Goal: Task Accomplishment & Management: Manage account settings

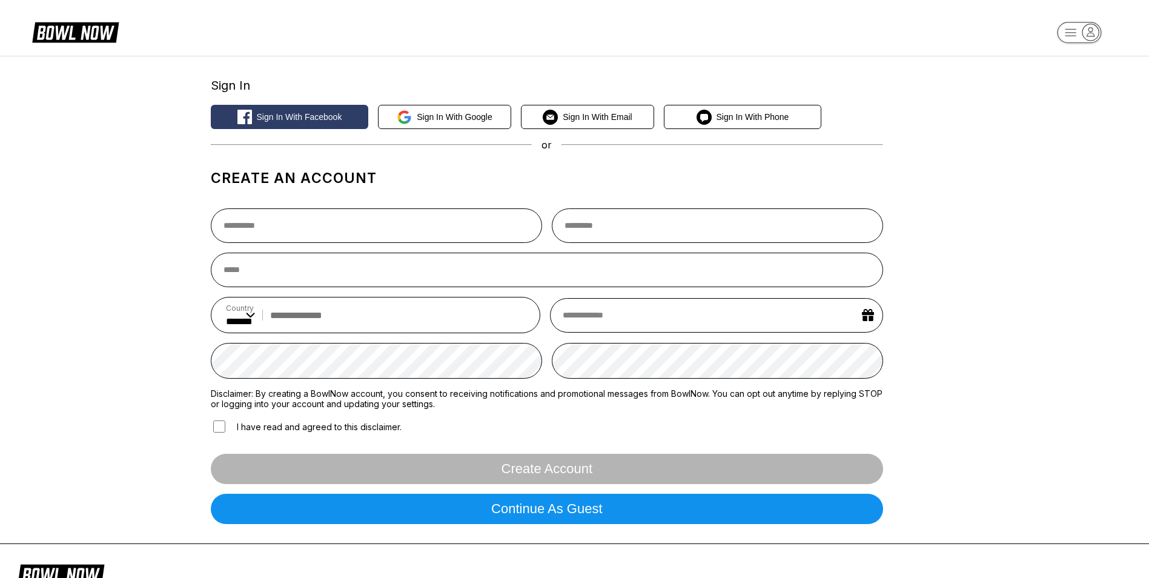
select select "**"
click at [577, 114] on span "Sign in with Email" at bounding box center [597, 117] width 69 height 10
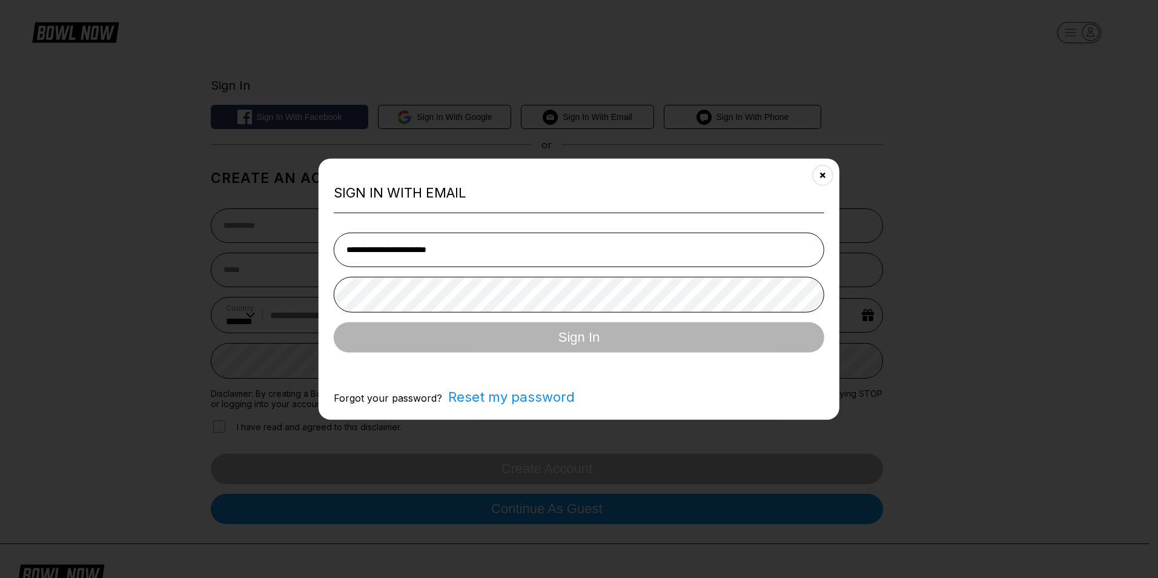
type input "**********"
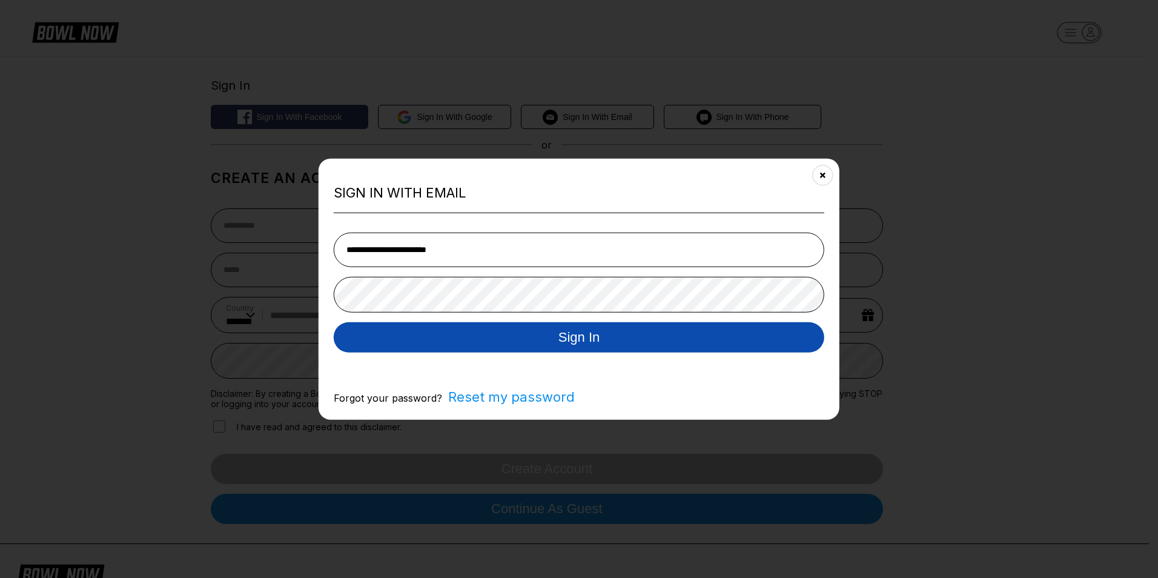
click at [727, 336] on button "Sign In" at bounding box center [579, 337] width 491 height 30
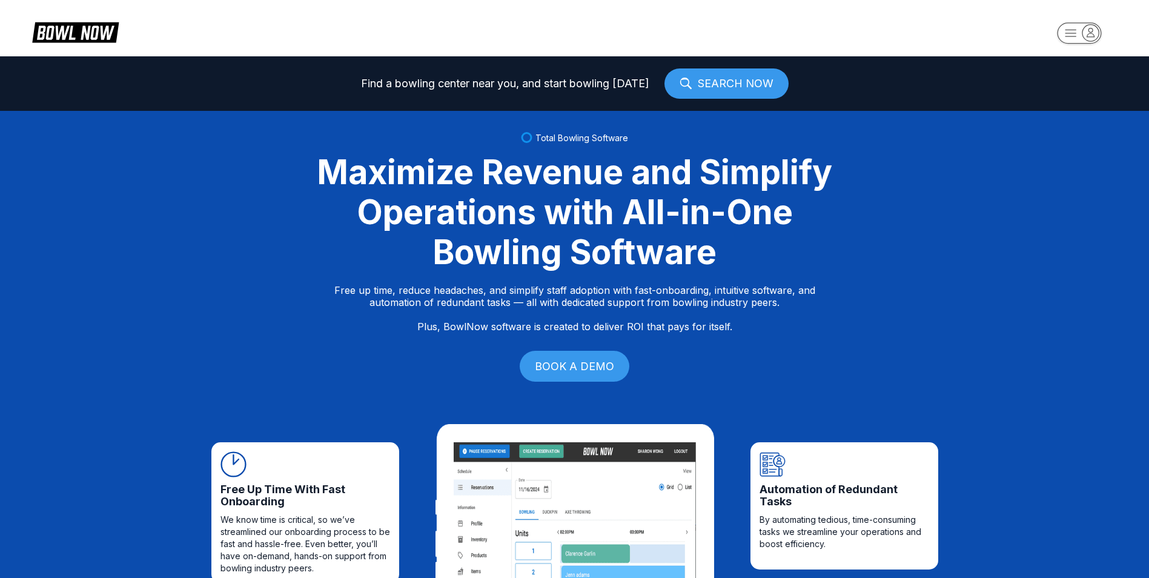
click at [1096, 35] on icon "button" at bounding box center [1090, 32] width 16 height 16
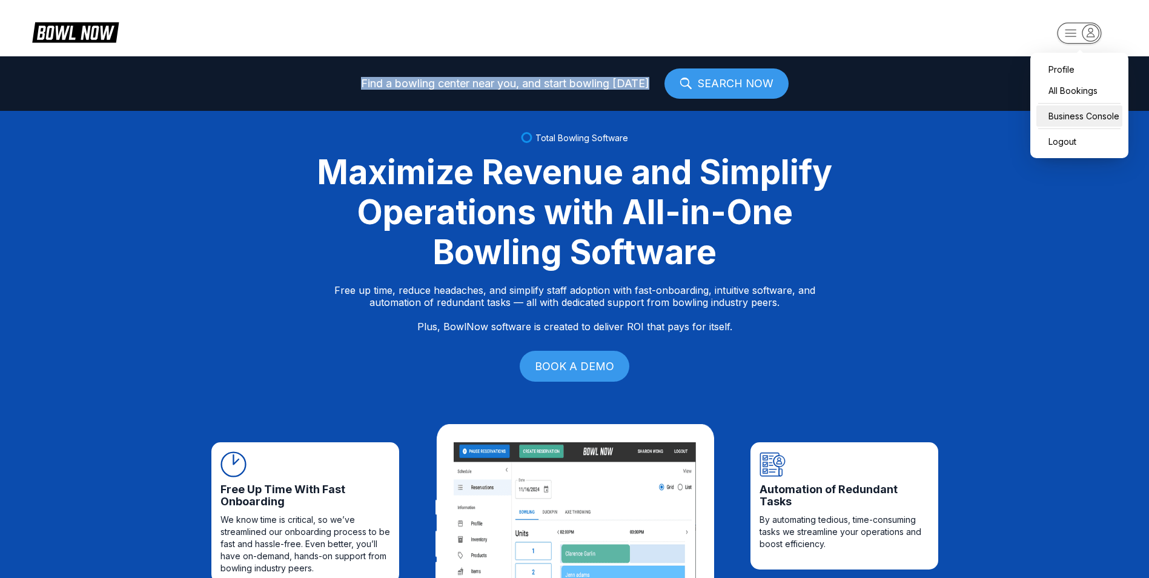
click at [1076, 112] on div "Business Console" at bounding box center [1079, 115] width 86 height 21
click at [1093, 33] on icon "button" at bounding box center [1090, 32] width 16 height 16
click at [1084, 68] on div "Profile" at bounding box center [1079, 69] width 86 height 21
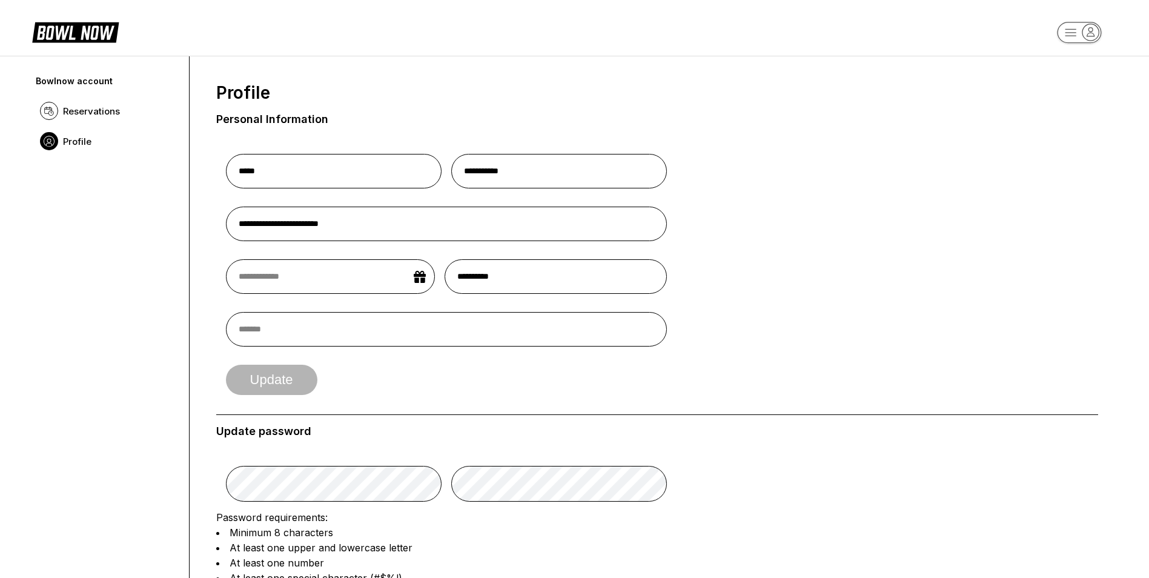
click at [1070, 35] on rect "button" at bounding box center [1079, 32] width 44 height 21
click at [1097, 27] on icon "button" at bounding box center [1090, 32] width 16 height 16
click at [1089, 38] on icon "button" at bounding box center [1090, 32] width 16 height 16
click at [1090, 89] on div "All Bookings" at bounding box center [1079, 89] width 86 height 21
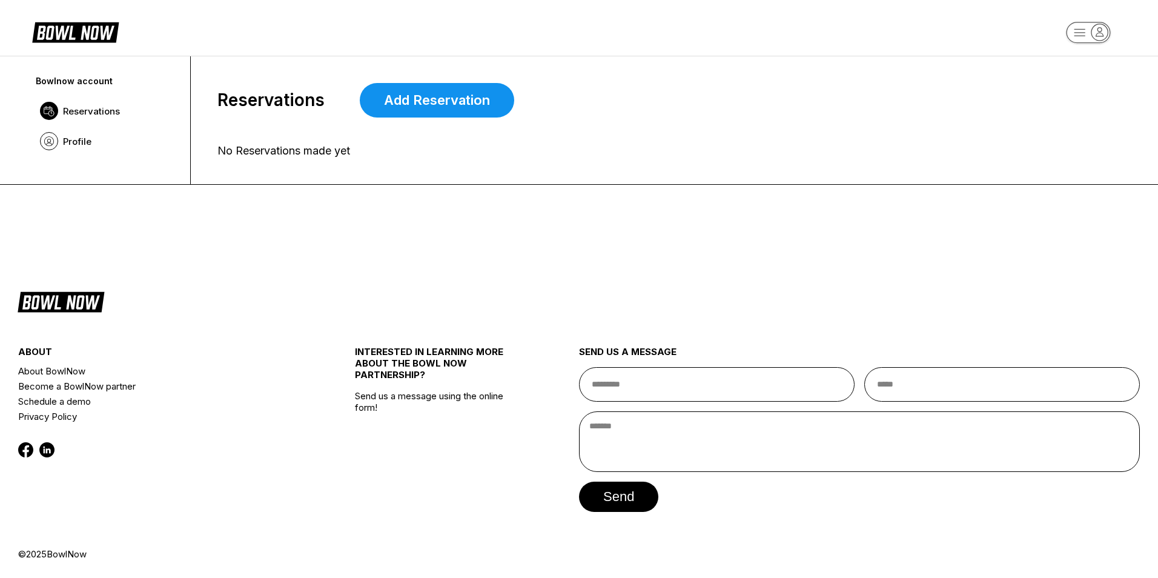
click at [1099, 33] on icon "button" at bounding box center [1099, 32] width 7 height 8
click at [1087, 121] on div "Business Console" at bounding box center [1088, 115] width 86 height 21
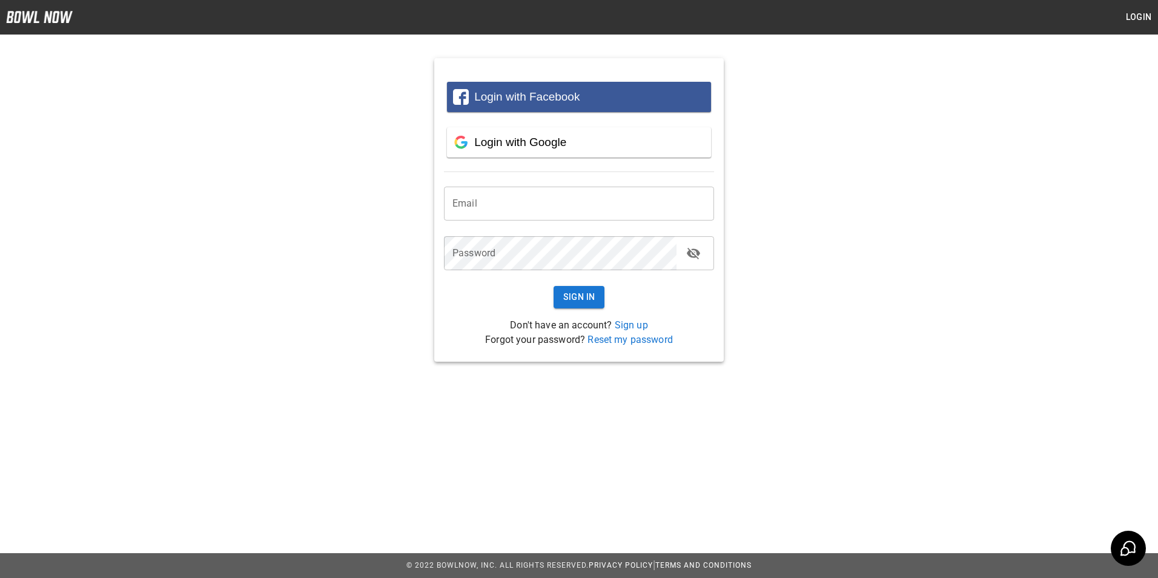
click at [548, 209] on input "email" at bounding box center [579, 204] width 270 height 34
type input "**********"
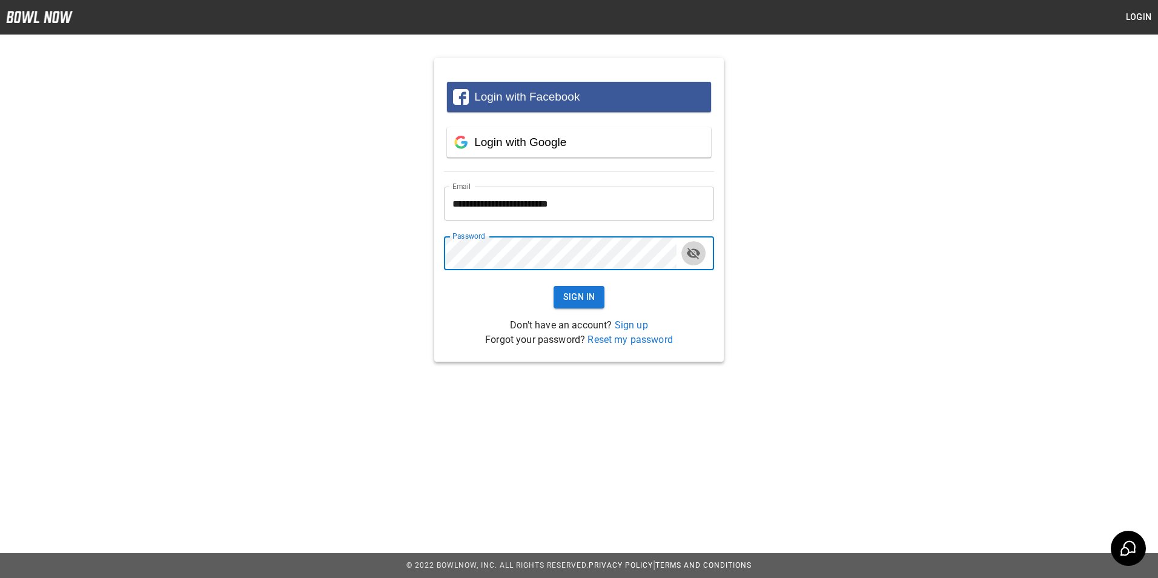
click at [689, 254] on icon "toggle password visibility" at bounding box center [693, 254] width 13 height 12
click at [562, 286] on button "Sign In" at bounding box center [579, 297] width 51 height 22
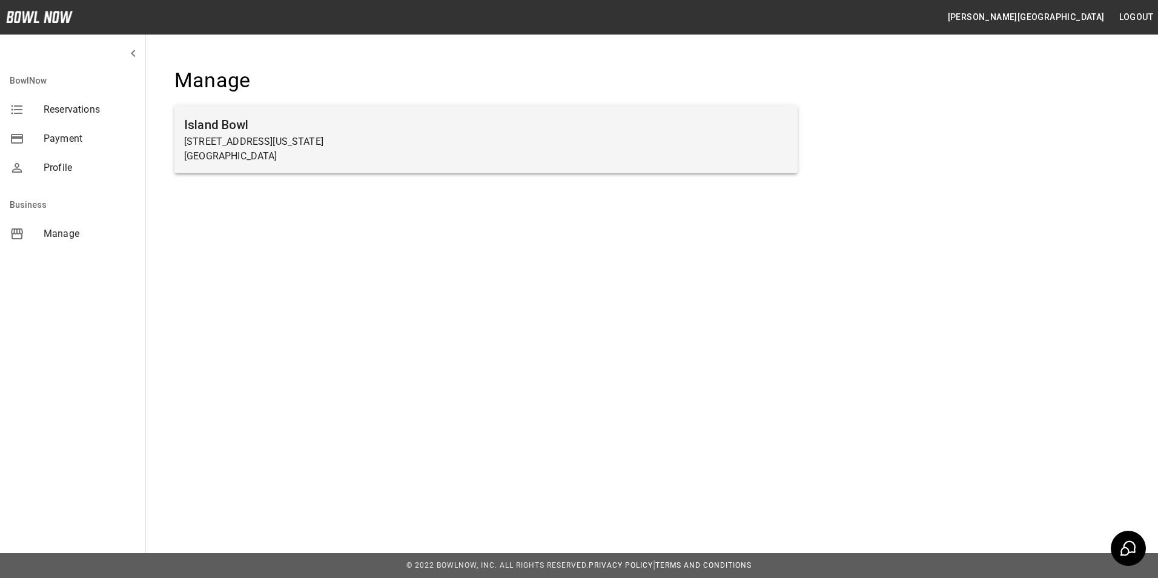
click at [265, 149] on p "[GEOGRAPHIC_DATA]" at bounding box center [486, 156] width 604 height 15
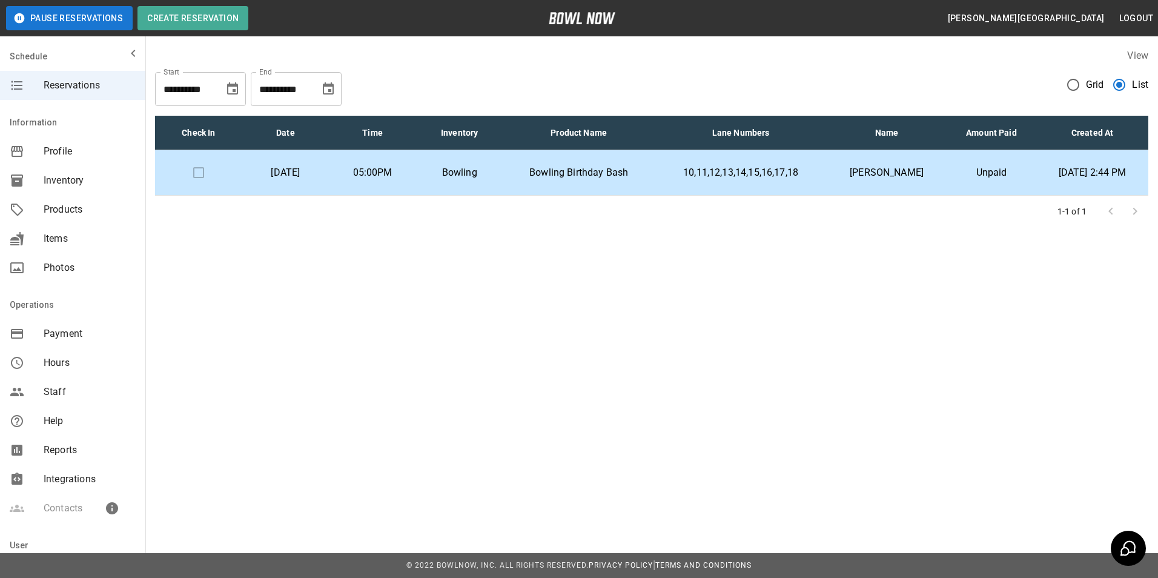
click at [228, 90] on icon "Choose date, selected date is Sep 25, 2025" at bounding box center [232, 89] width 15 height 15
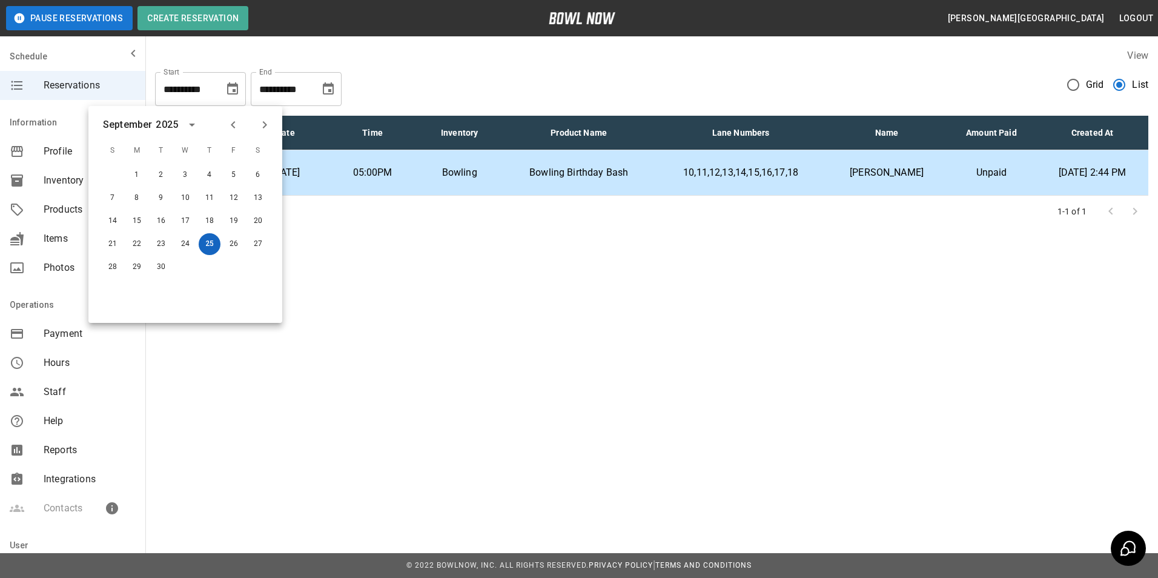
click at [207, 253] on button "25" at bounding box center [210, 244] width 22 height 22
click at [214, 245] on button "25" at bounding box center [210, 244] width 22 height 22
click at [213, 243] on button "25" at bounding box center [210, 244] width 22 height 22
click at [392, 256] on div "**********" at bounding box center [579, 151] width 1158 height 302
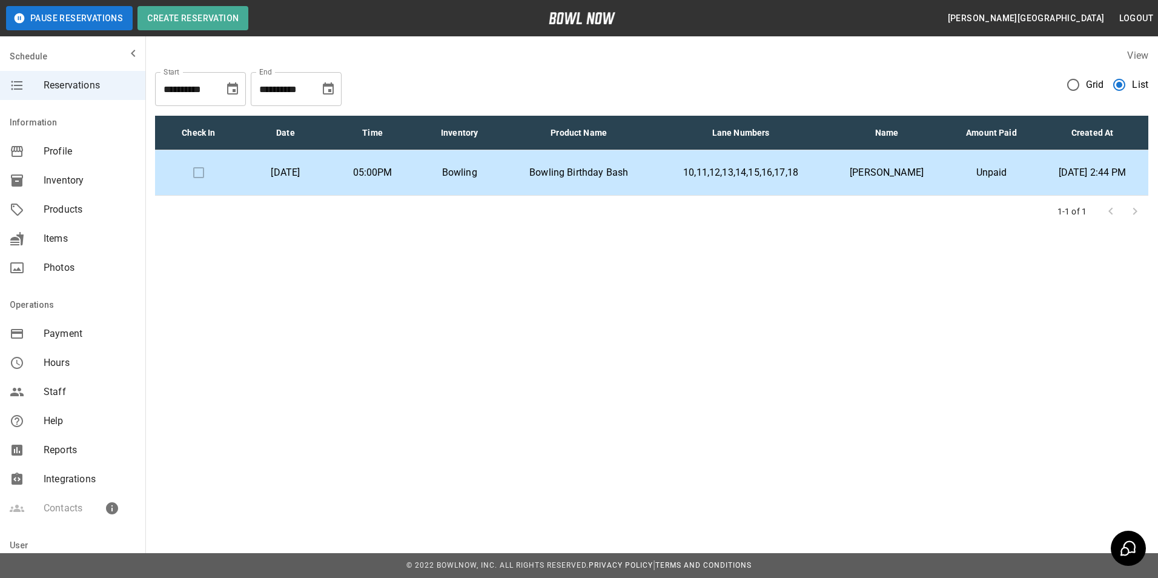
click at [585, 182] on td "Bowling Birthday Bash" at bounding box center [578, 172] width 151 height 45
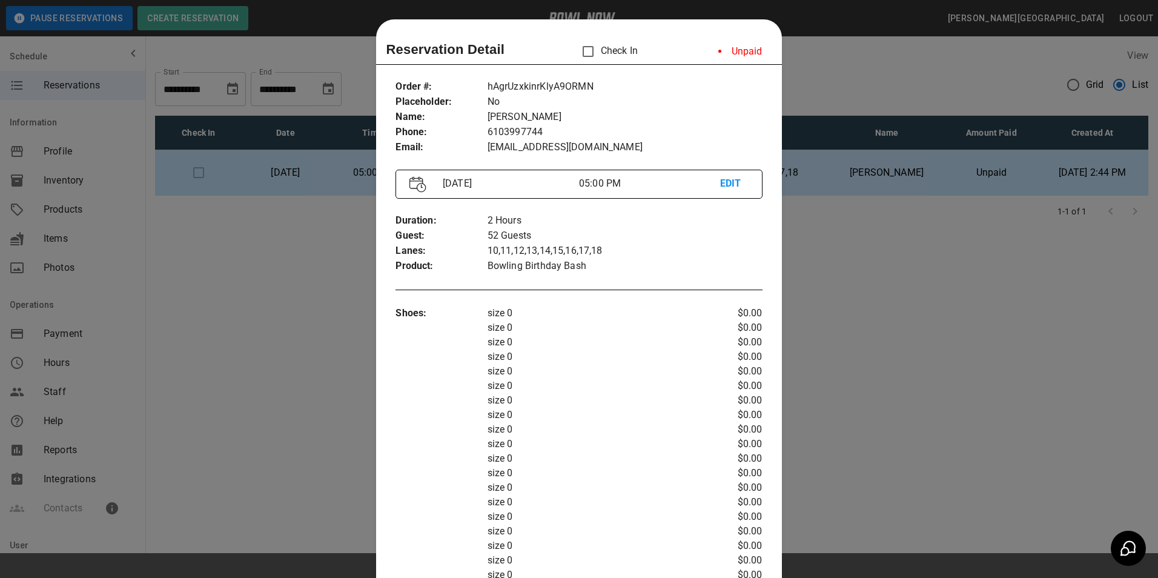
scroll to position [19, 0]
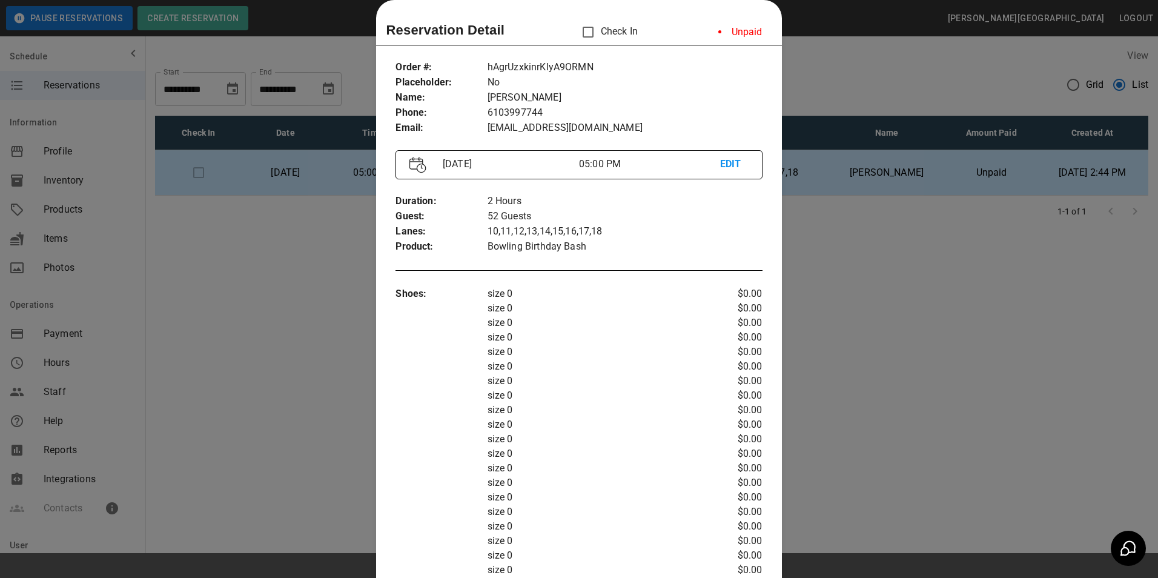
click at [884, 260] on div at bounding box center [579, 289] width 1158 height 578
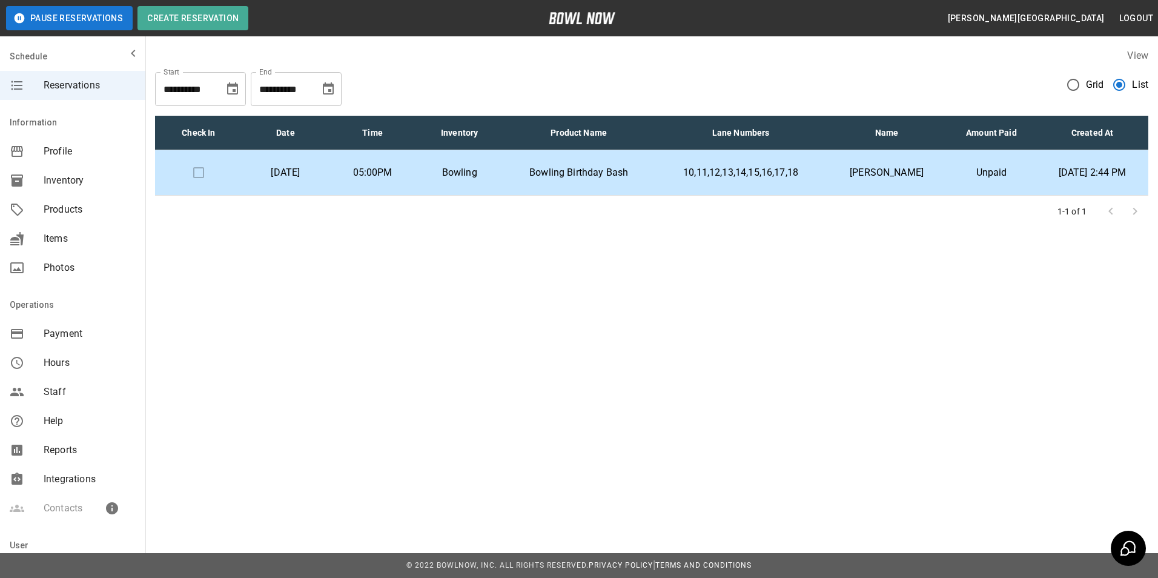
click at [741, 182] on td "10,11,12,13,14,15,16,17,18" at bounding box center [741, 172] width 173 height 45
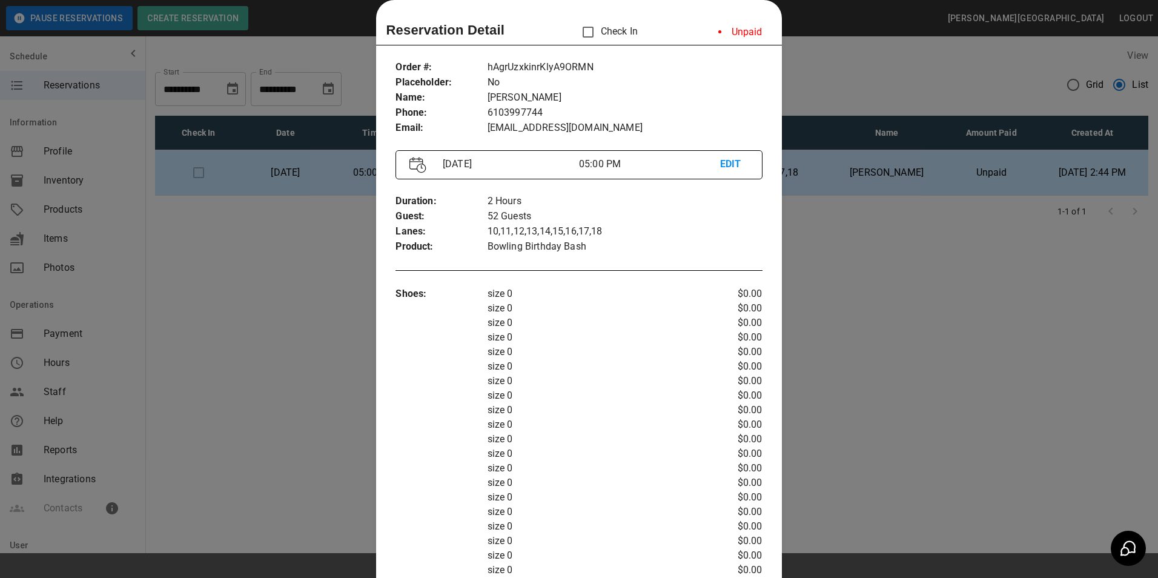
click at [859, 291] on div at bounding box center [579, 289] width 1158 height 578
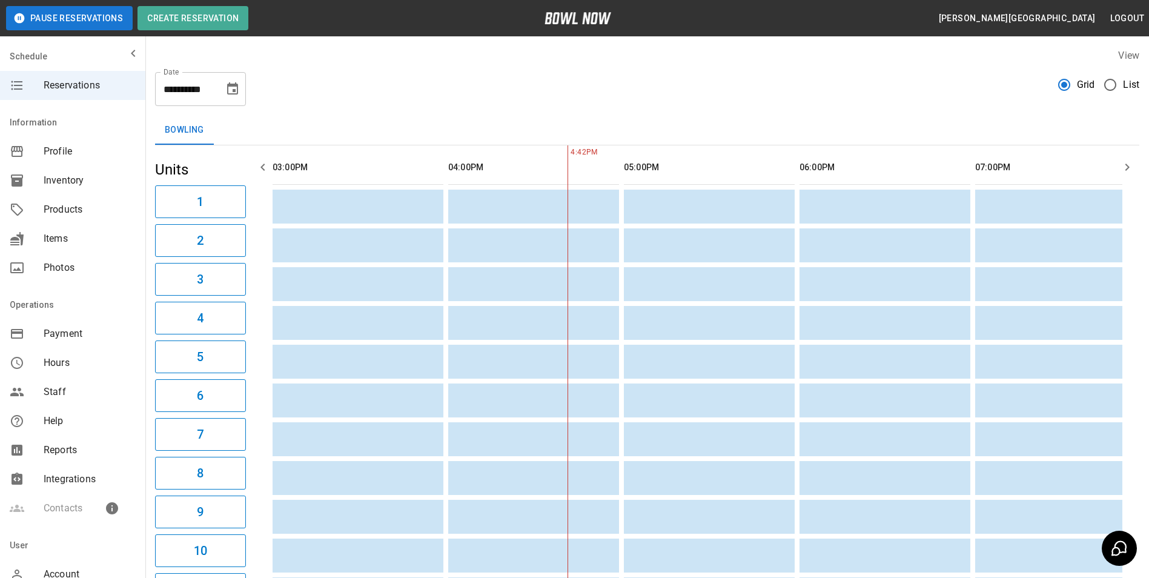
scroll to position [0, 176]
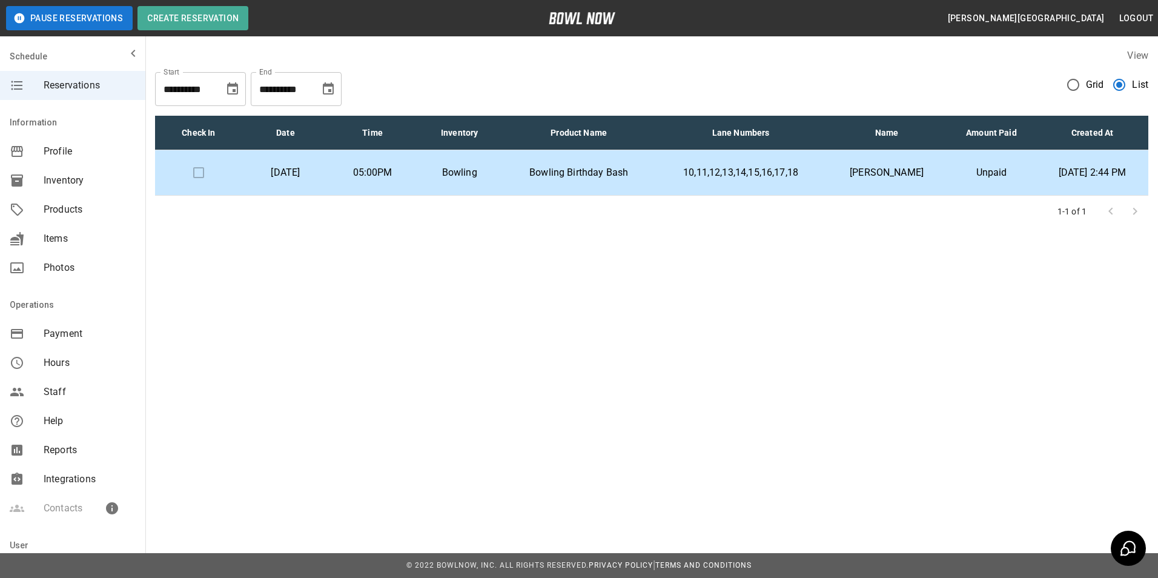
click at [234, 81] on button "Choose date, selected date is Sep 25, 2025" at bounding box center [232, 89] width 24 height 24
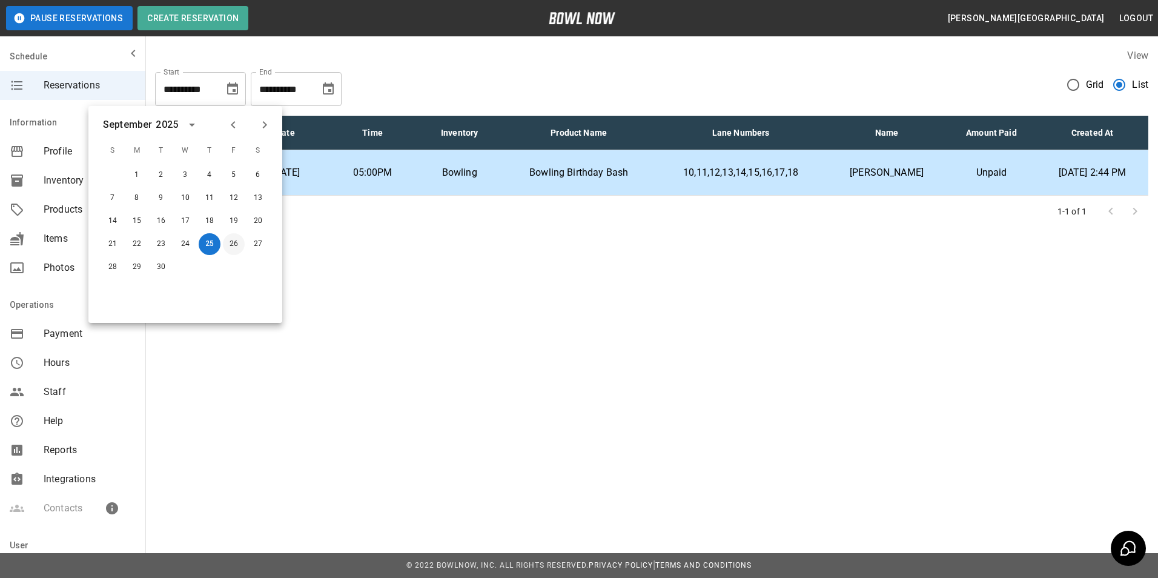
click at [232, 245] on button "26" at bounding box center [234, 244] width 22 height 22
type input "**********"
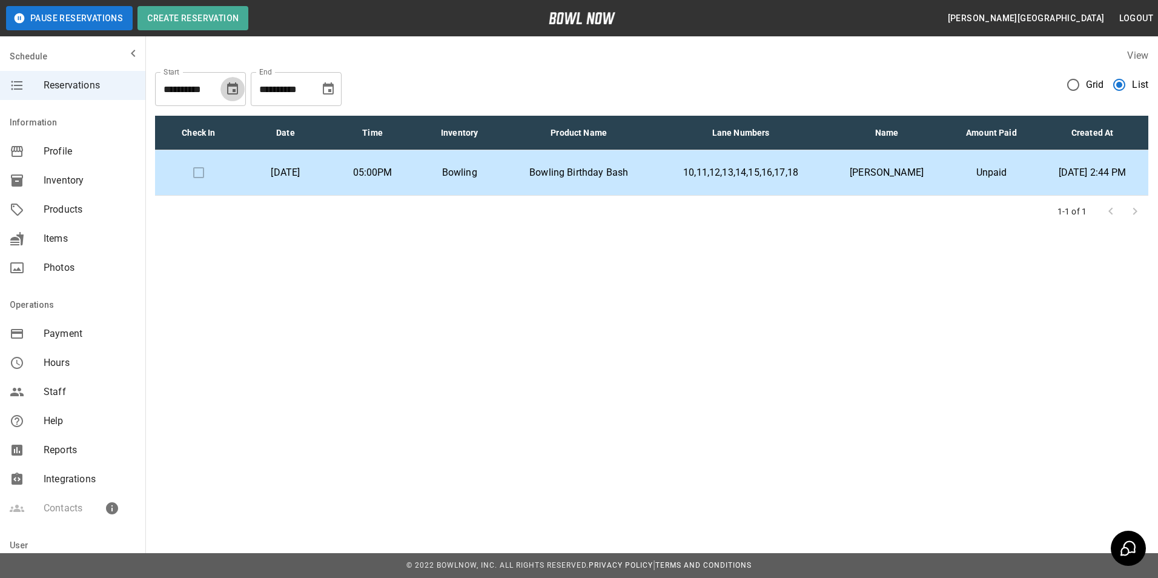
click at [232, 85] on icon "Choose date, selected date is Sep 26, 2025" at bounding box center [232, 88] width 11 height 12
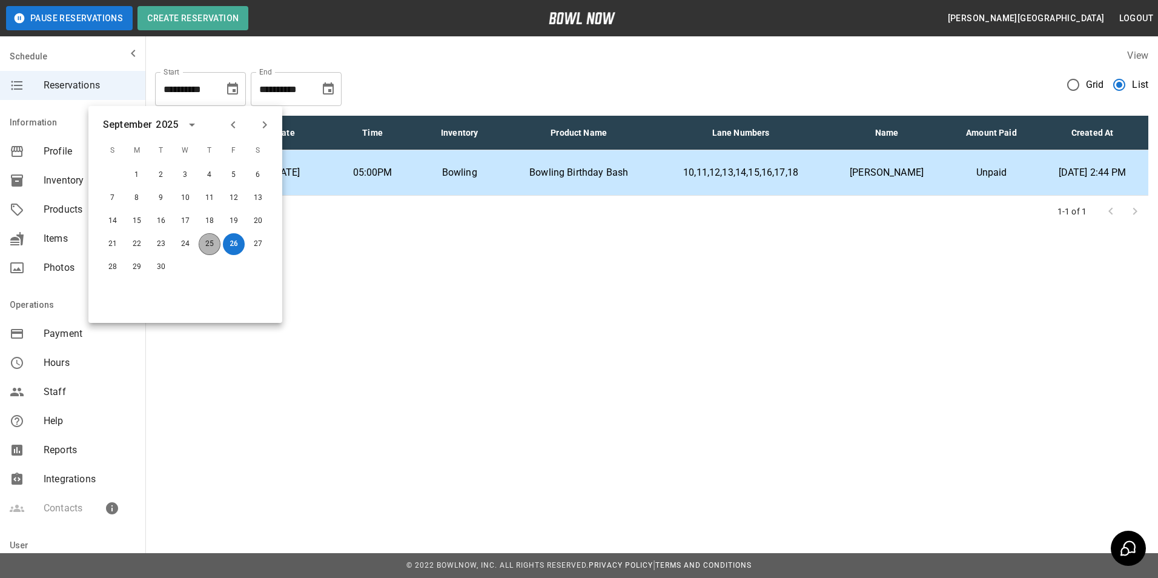
click at [211, 242] on button "25" at bounding box center [210, 244] width 22 height 22
type input "**********"
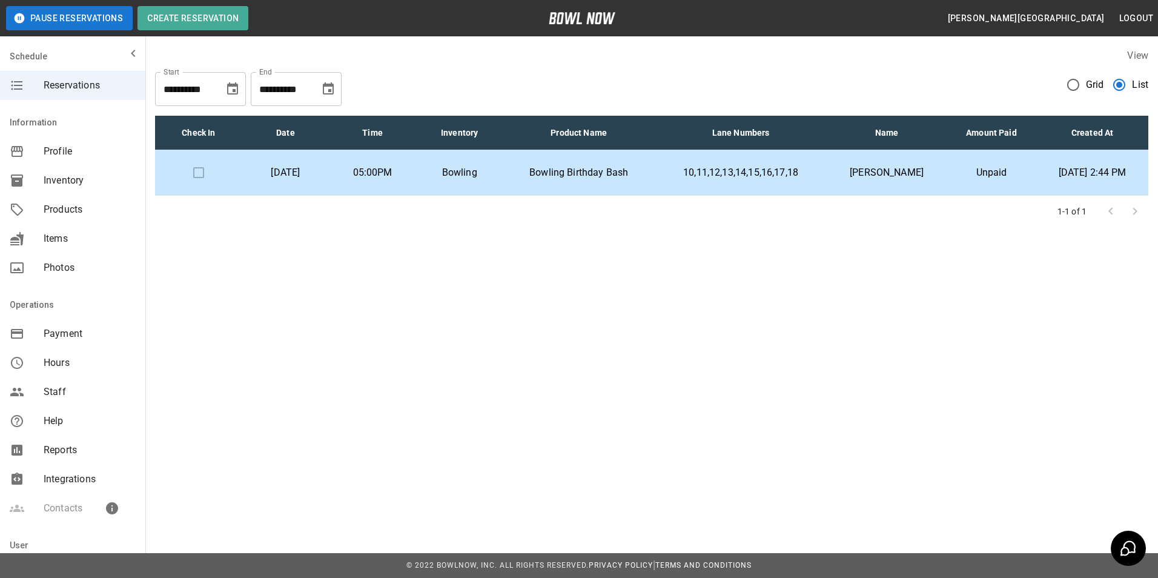
click at [404, 167] on p "05:00PM" at bounding box center [373, 172] width 68 height 15
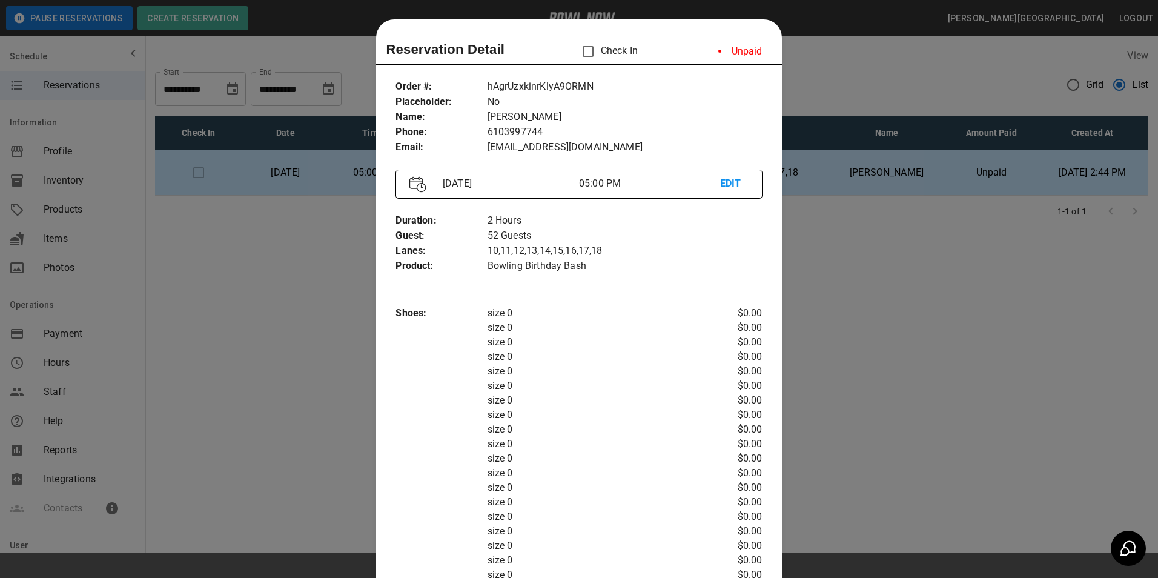
scroll to position [19, 0]
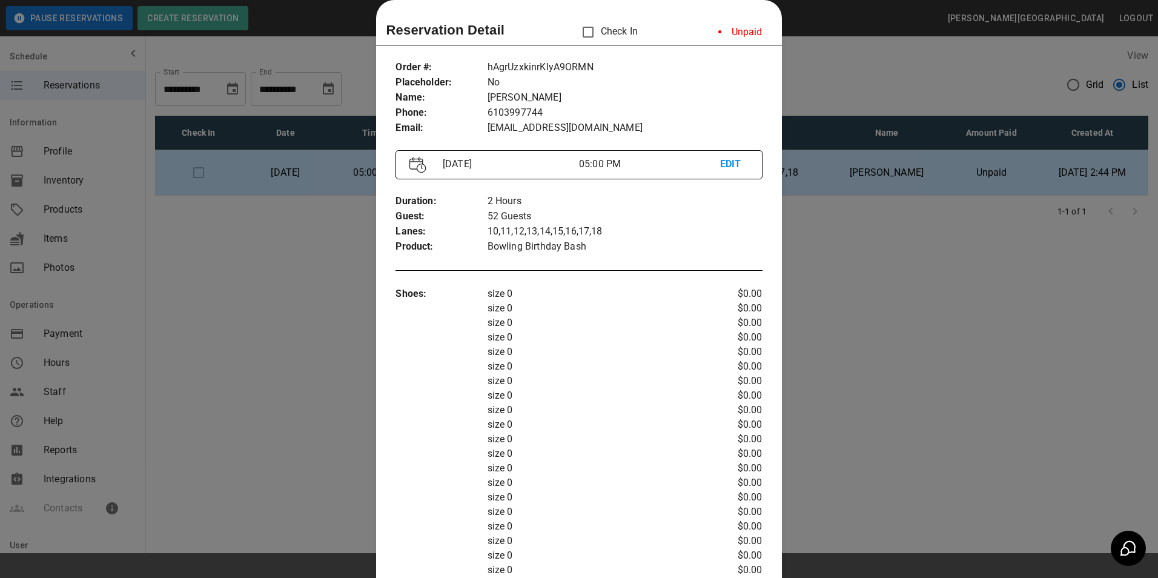
click at [838, 310] on div at bounding box center [579, 289] width 1158 height 578
